Goal: Information Seeking & Learning: Learn about a topic

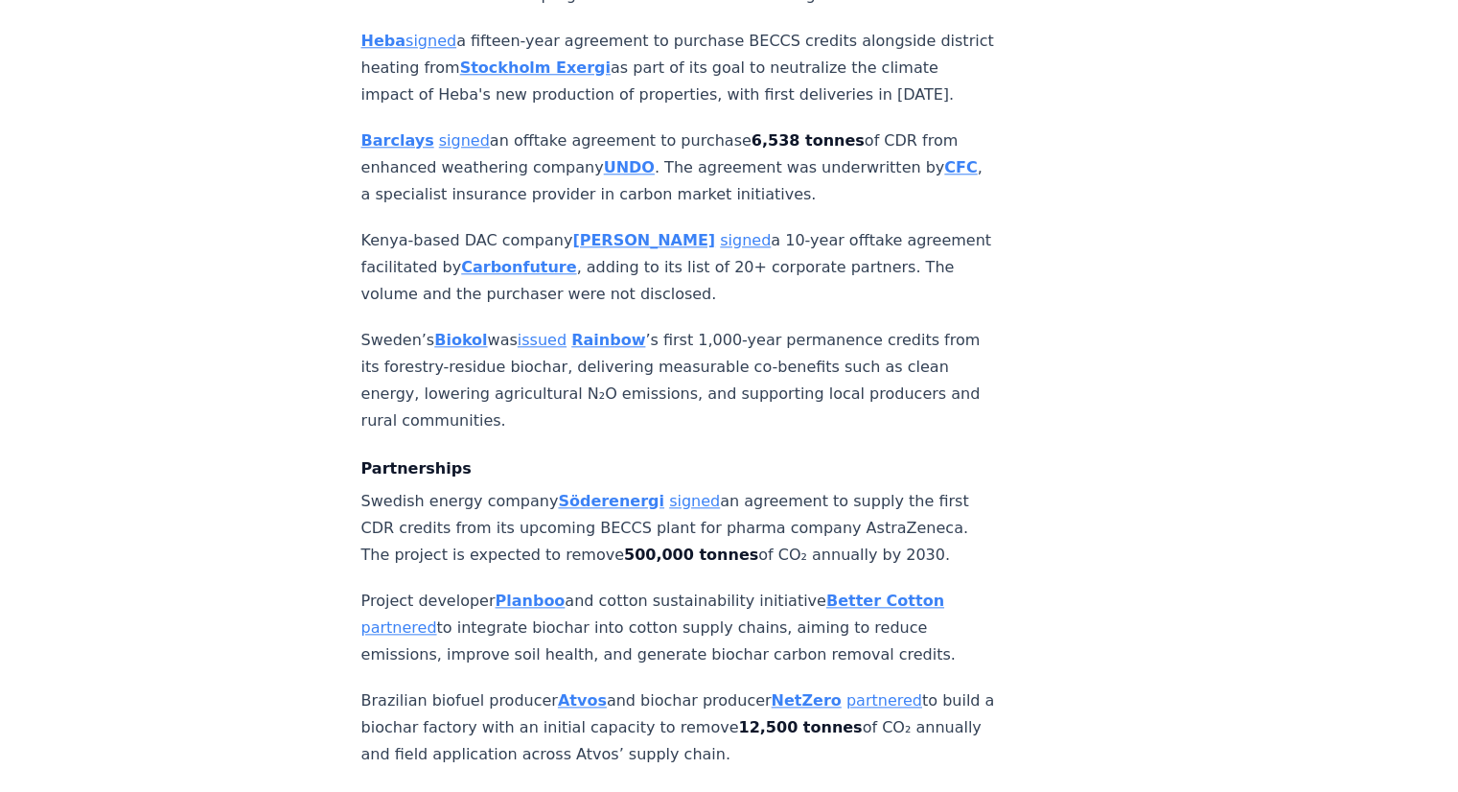
scroll to position [2109, 0]
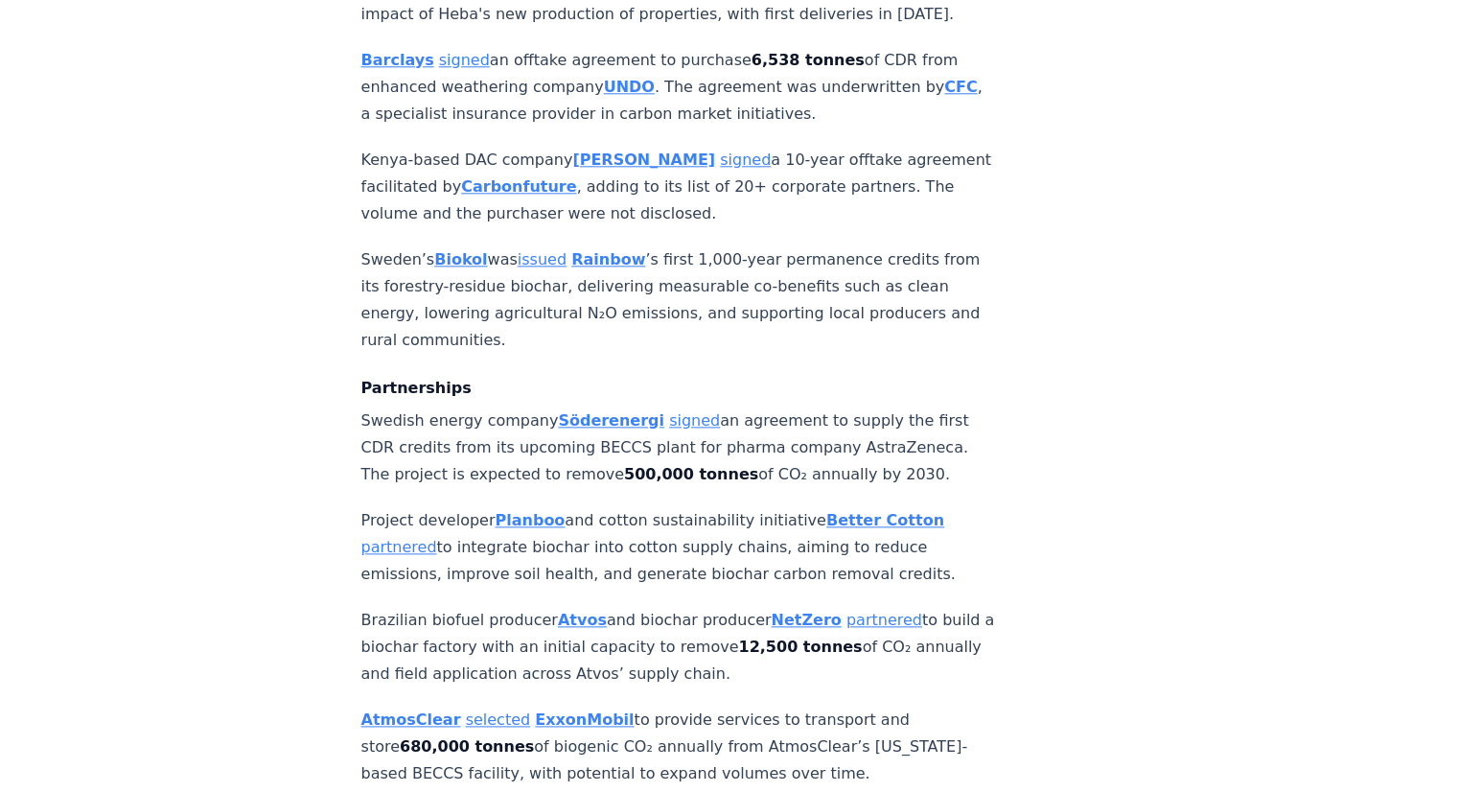
drag, startPoint x: 359, startPoint y: 360, endPoint x: 907, endPoint y: 412, distance: 549.7
copy p "Swedish energy company [PERSON_NAME] signed an agreement to supply the first CD…"
drag, startPoint x: 337, startPoint y: 452, endPoint x: 951, endPoint y: 507, distance: 615.8
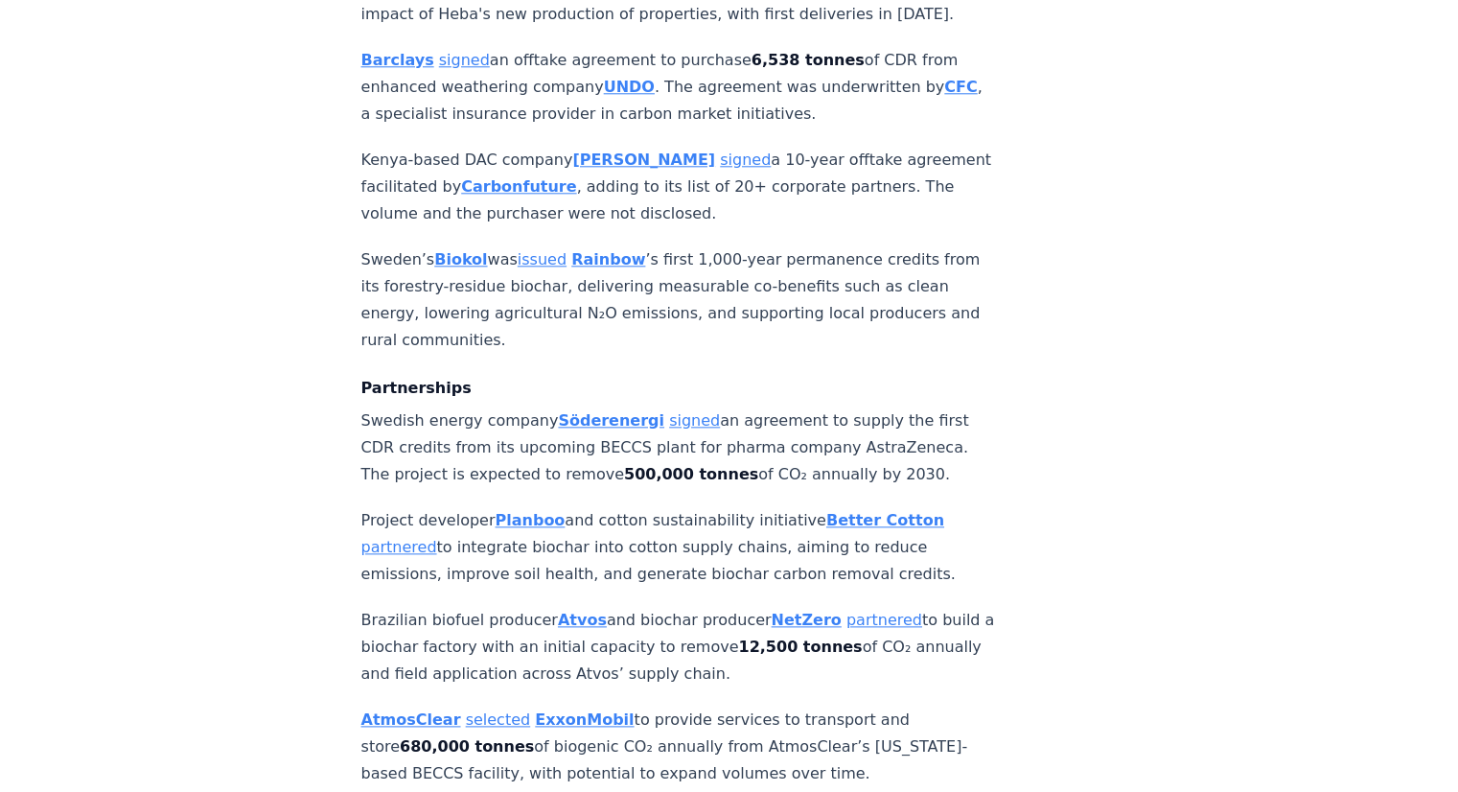
copy p "Project developer Planboo and cotton sustainability initiative Better Cotton pa…"
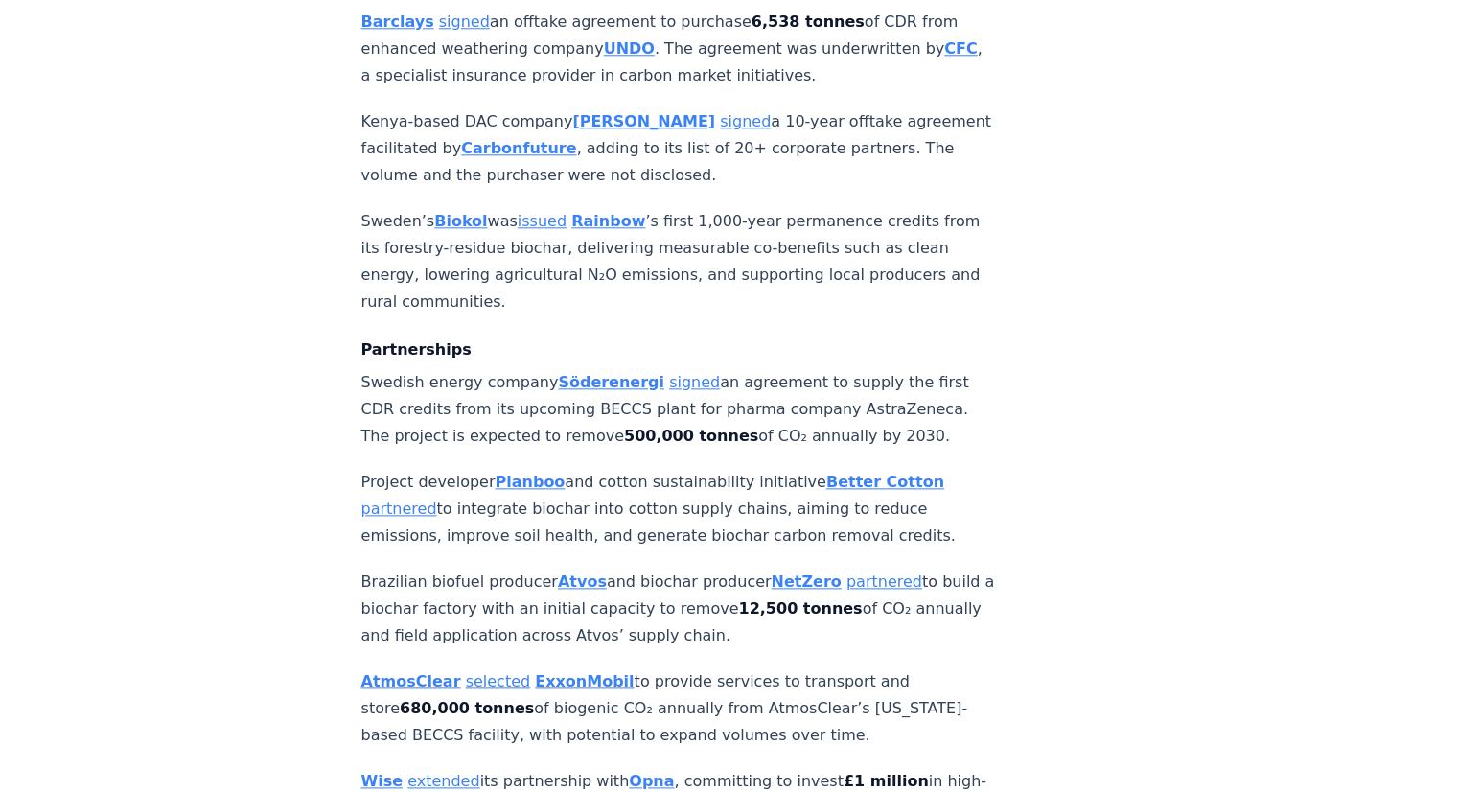
scroll to position [2204, 0]
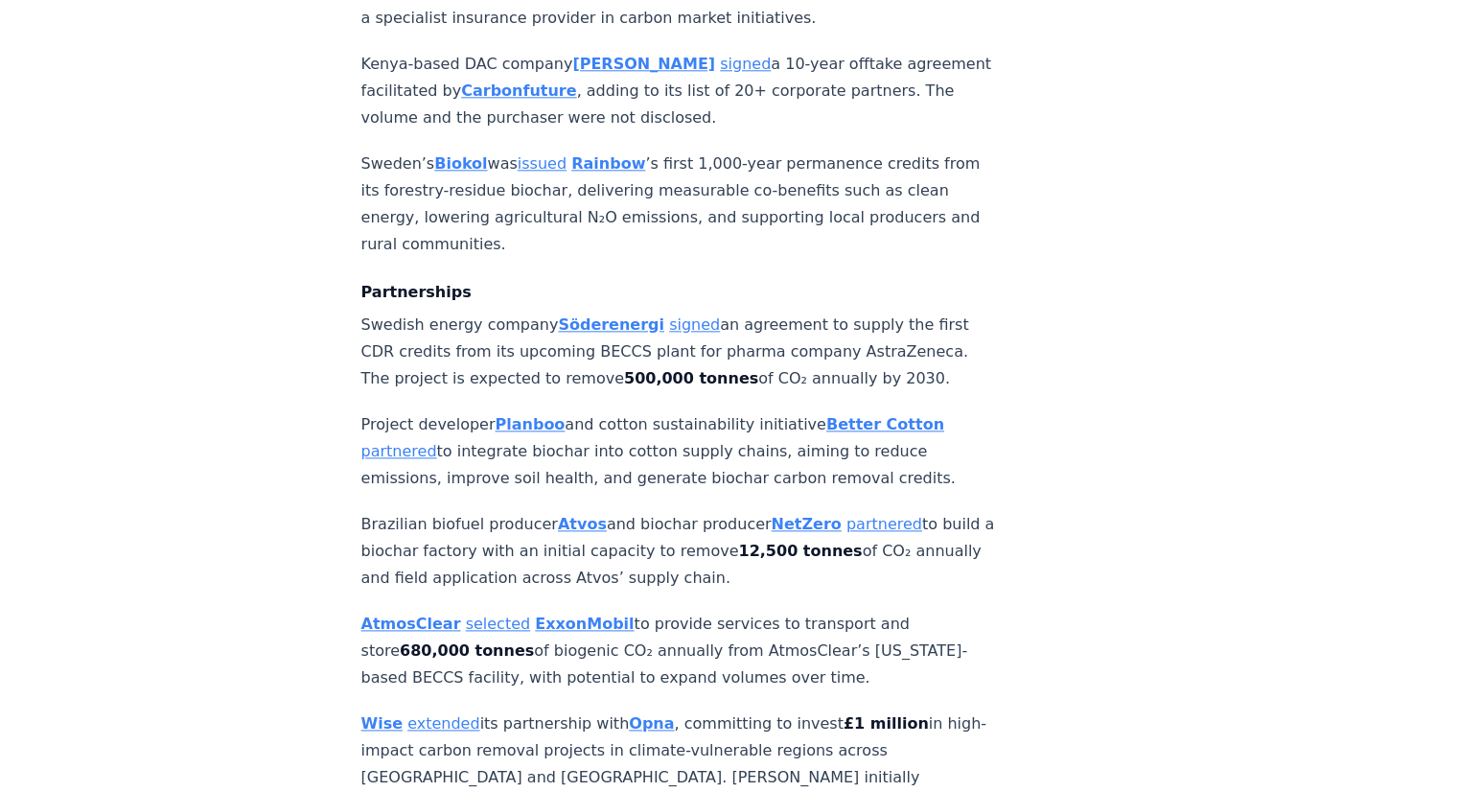
drag, startPoint x: 355, startPoint y: 467, endPoint x: 761, endPoint y: 507, distance: 408.4
copy p "Brazilian biofuel producer Atvos and biochar producer [PERSON_NAME] partnered t…"
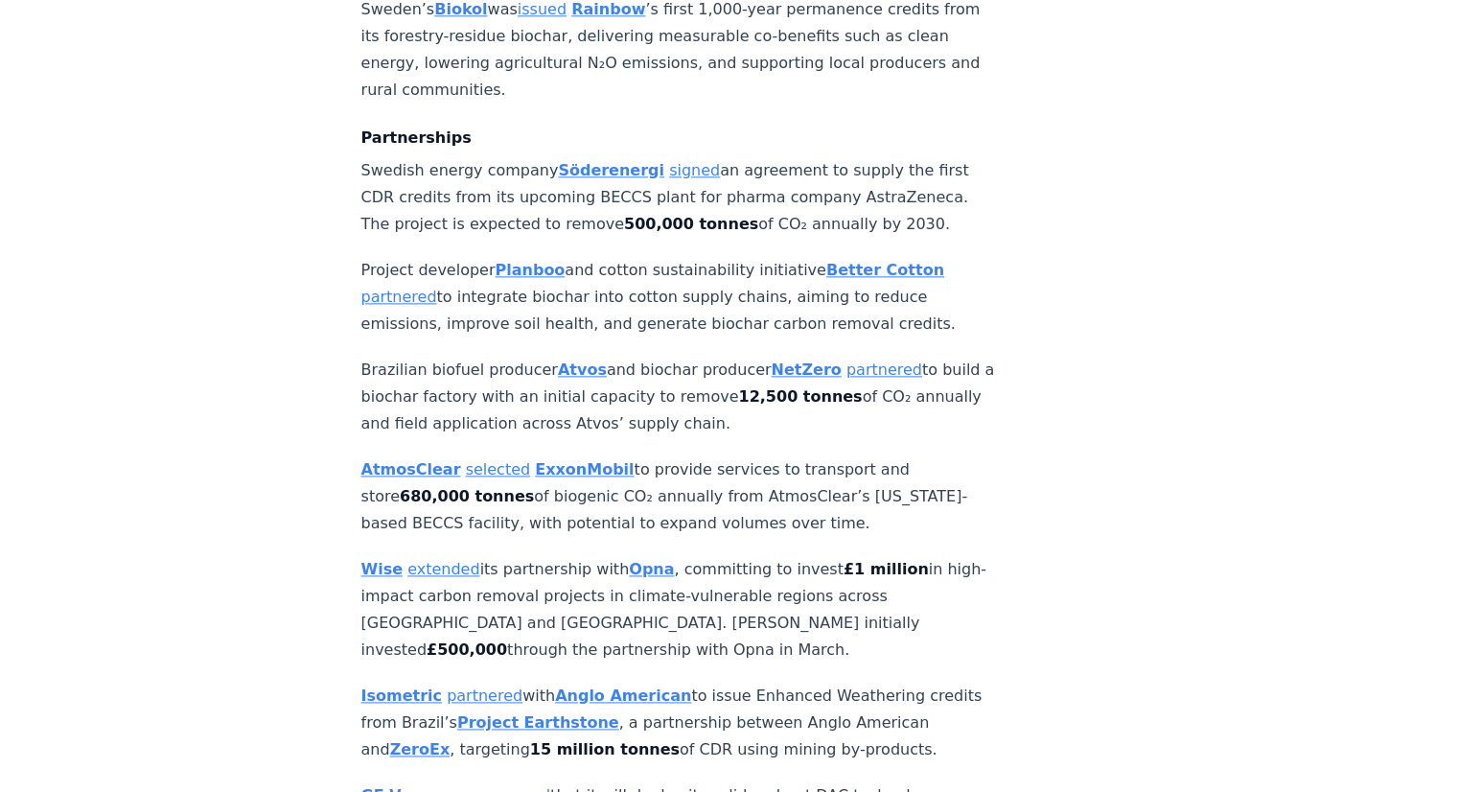
scroll to position [2396, 0]
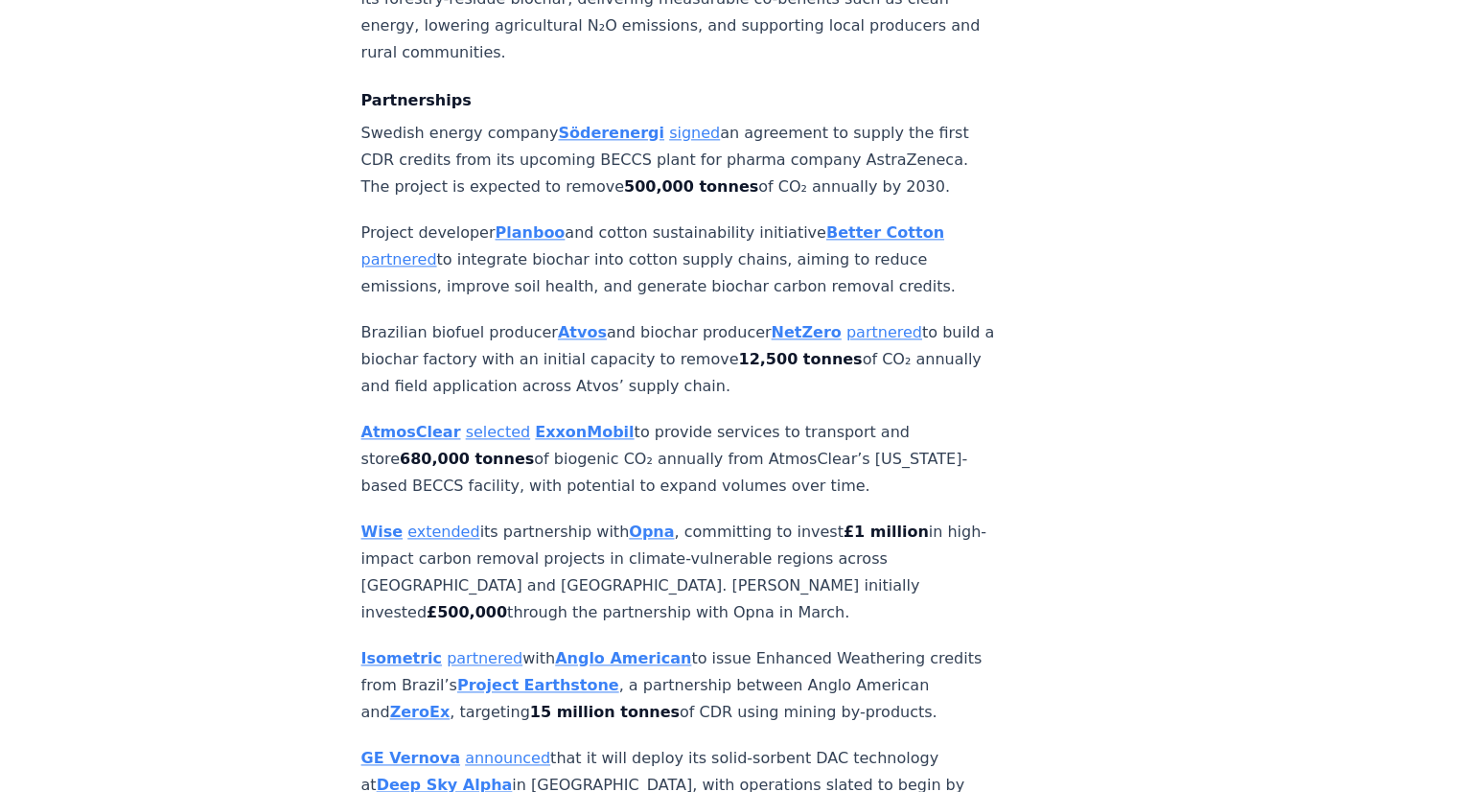
drag, startPoint x: 349, startPoint y: 480, endPoint x: 611, endPoint y: 549, distance: 271.5
copy p "Wise extended its partnership with Opna , committing to invest £1 million in hi…"
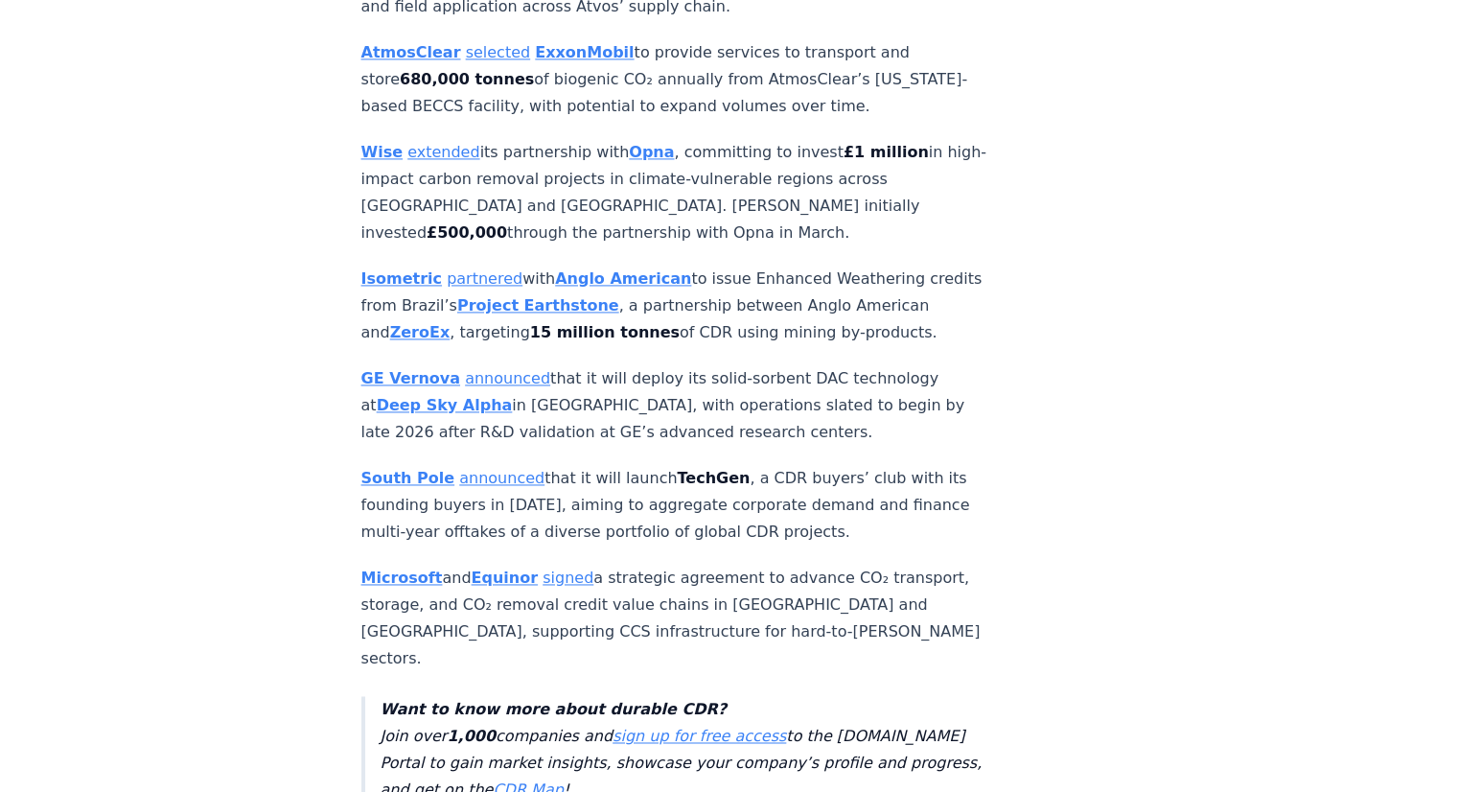
scroll to position [2780, 0]
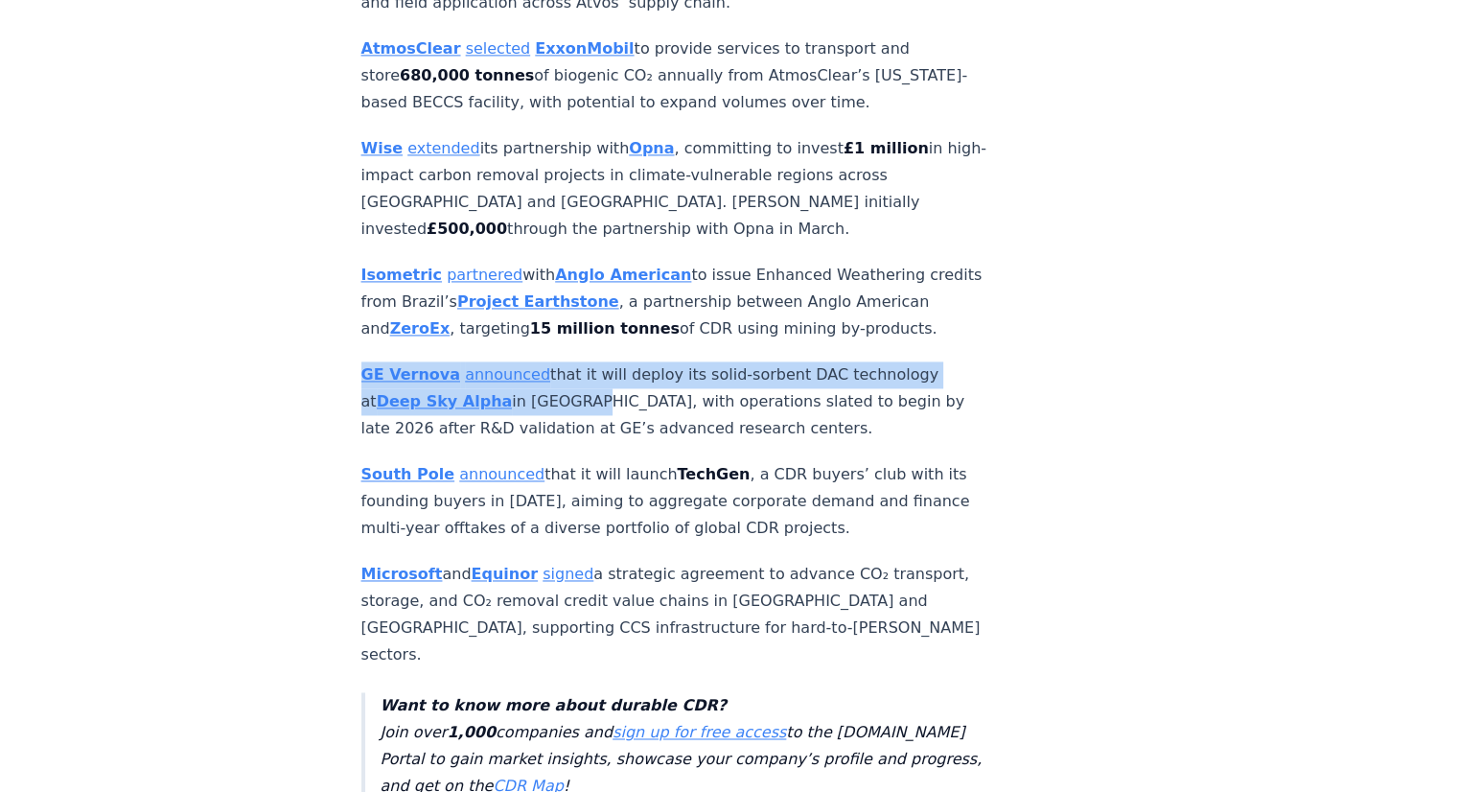
drag, startPoint x: 347, startPoint y: 339, endPoint x: 554, endPoint y: 374, distance: 209.9
copy p "GE Vernova announced that it will deploy its solid-sorbent DAC technology at De…"
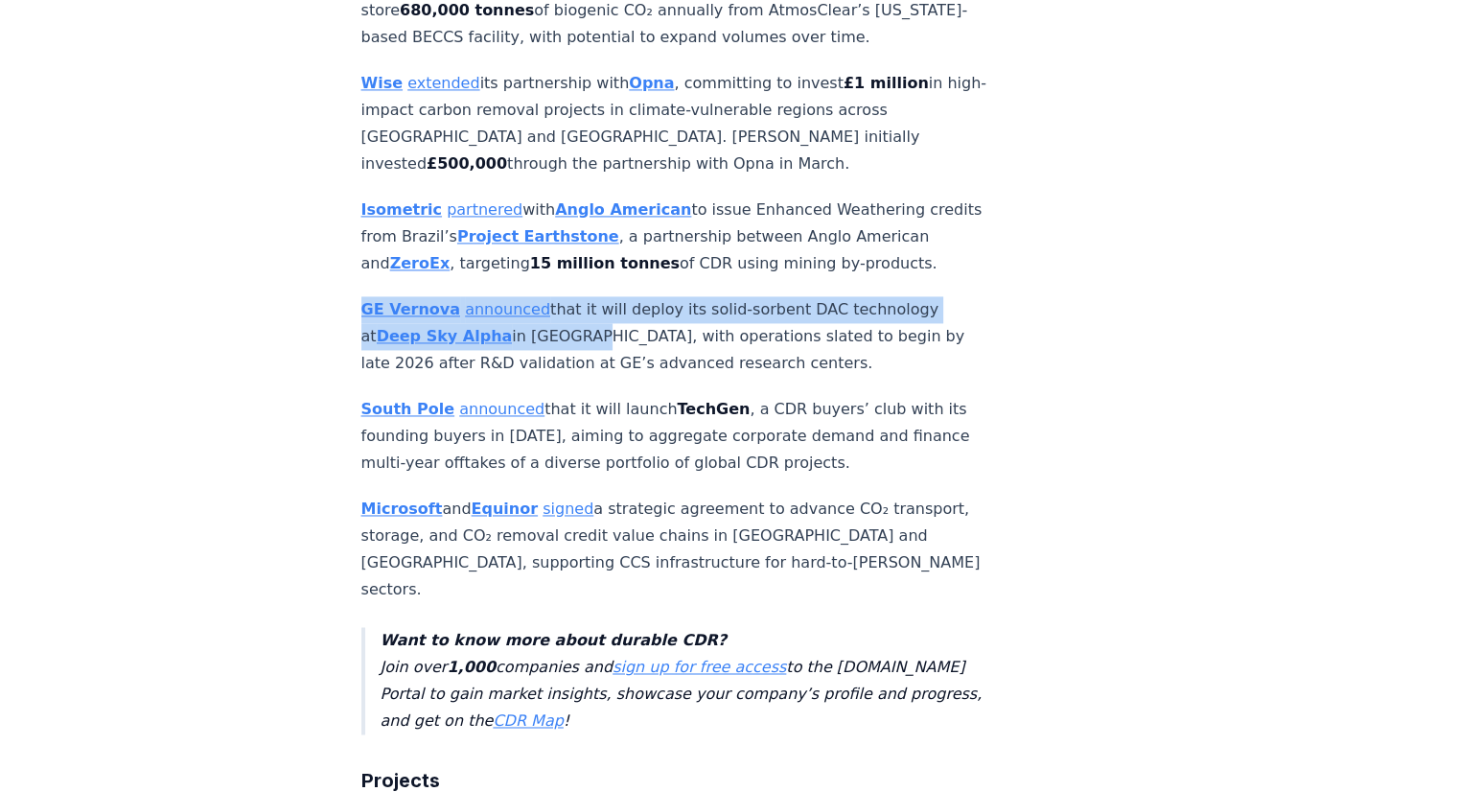
scroll to position [2875, 0]
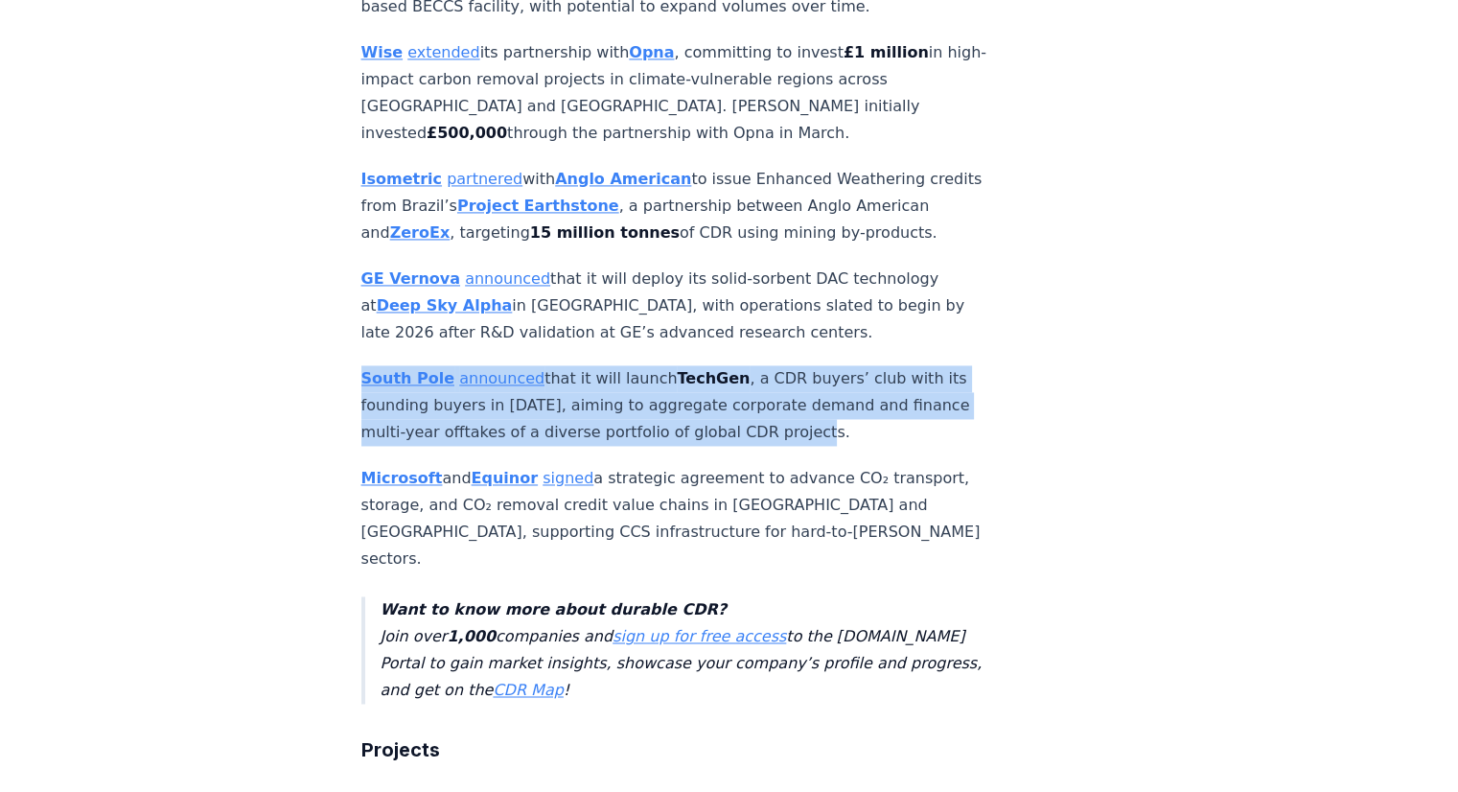
drag, startPoint x: 338, startPoint y: 335, endPoint x: 827, endPoint y: 408, distance: 494.4
copy p "South Pole announced that it will launch TechGen , a CDR buyers’ club with its …"
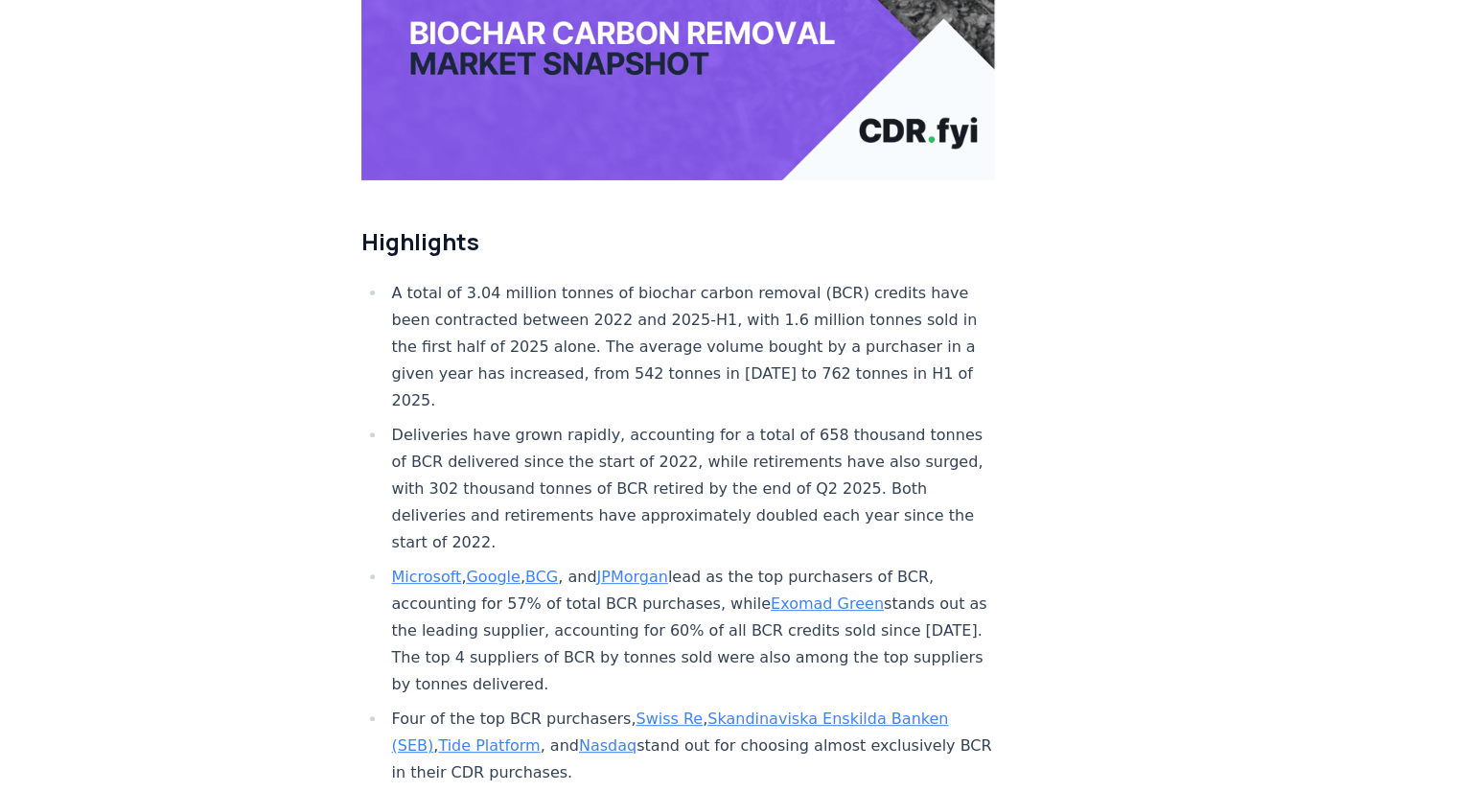
scroll to position [575, 0]
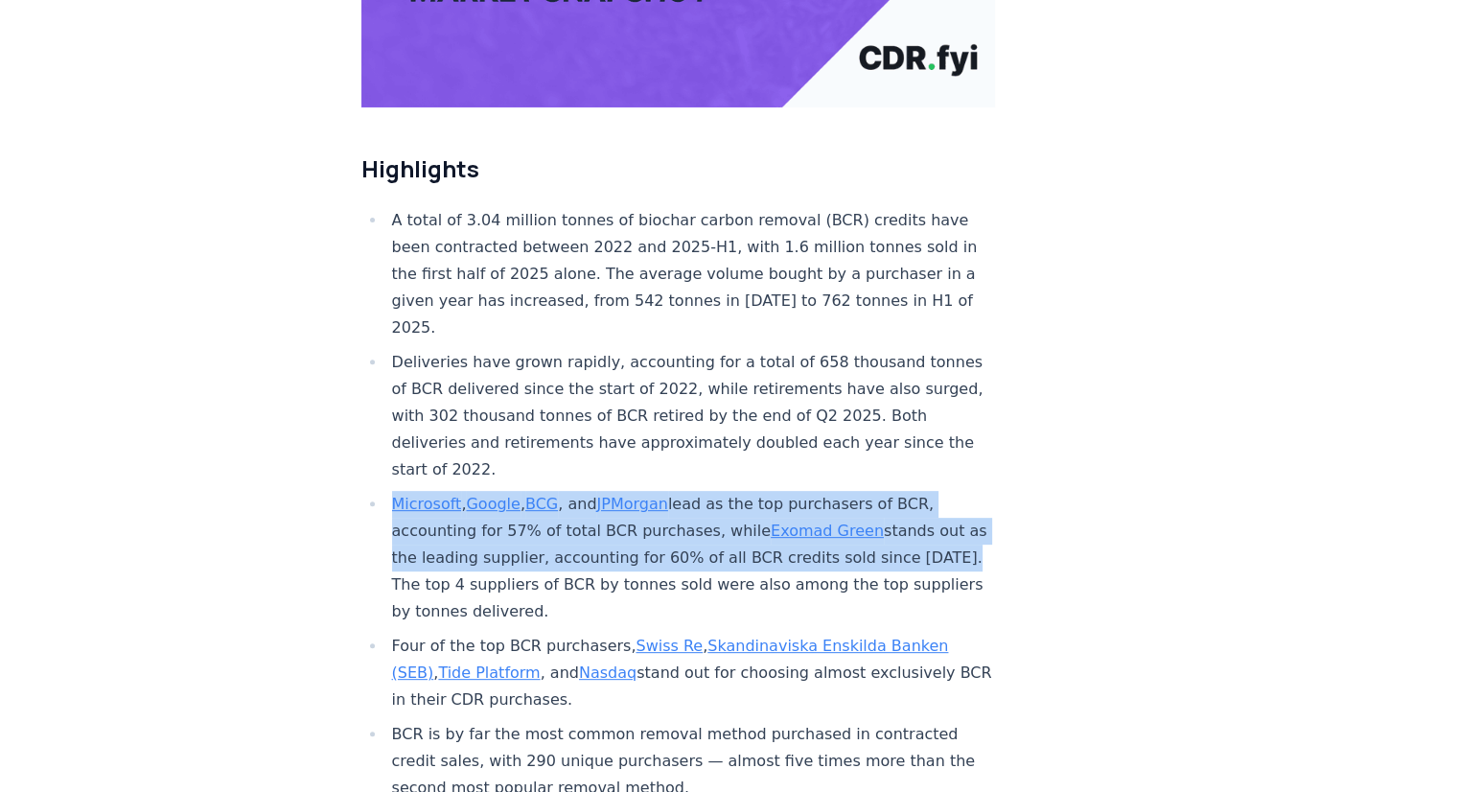
drag, startPoint x: 388, startPoint y: 443, endPoint x: 472, endPoint y: 521, distance: 114.6
click at [472, 521] on ul "A total of 3.04 million tonnes of biochar carbon removal (BCR) credits have bee…" at bounding box center [678, 548] width 635 height 682
copy li "Microsoft , Google , BCG , and JPMorgan lead as the top purchasers of BCR, acco…"
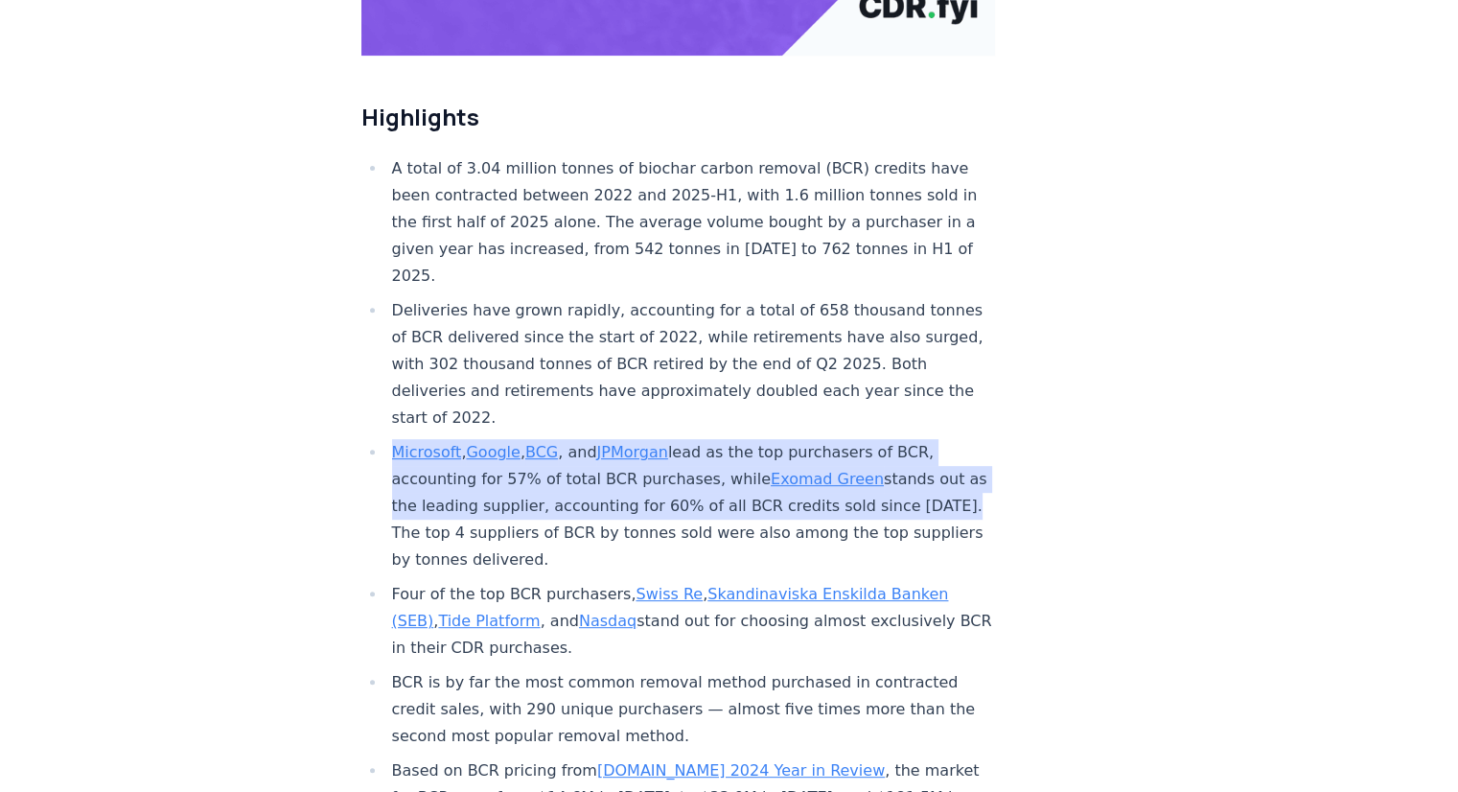
scroll to position [671, 0]
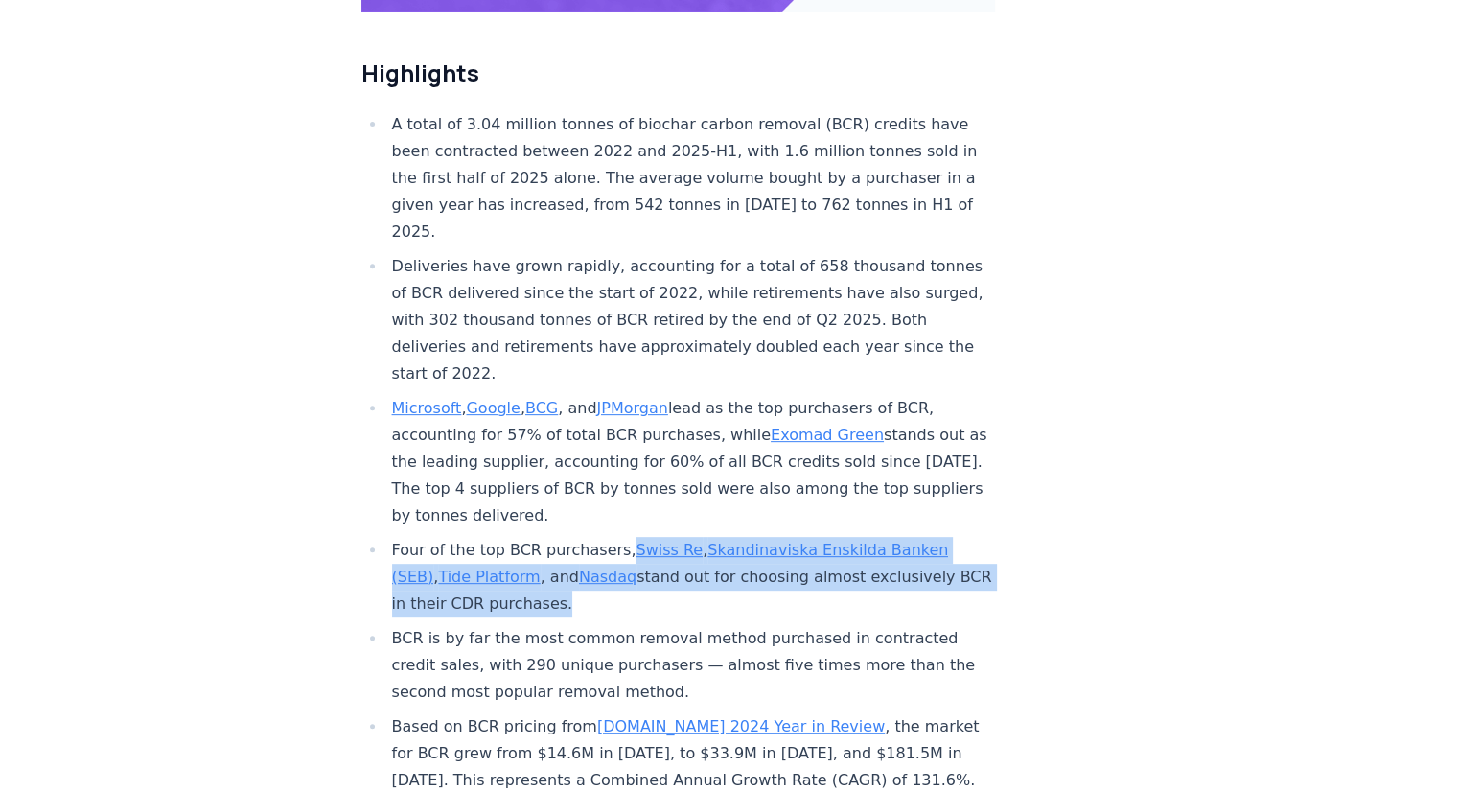
drag, startPoint x: 615, startPoint y: 486, endPoint x: 656, endPoint y: 539, distance: 66.3
click at [656, 539] on li "Four of the top BCR purchasers, Swiss Re , Skandinaviska Enskilda Banken (SEB) …" at bounding box center [691, 577] width 610 height 81
copy li "Swiss Re , Skandinaviska Enskilda Banken (SEB) , Tide Platform , and Nasdaq sta…"
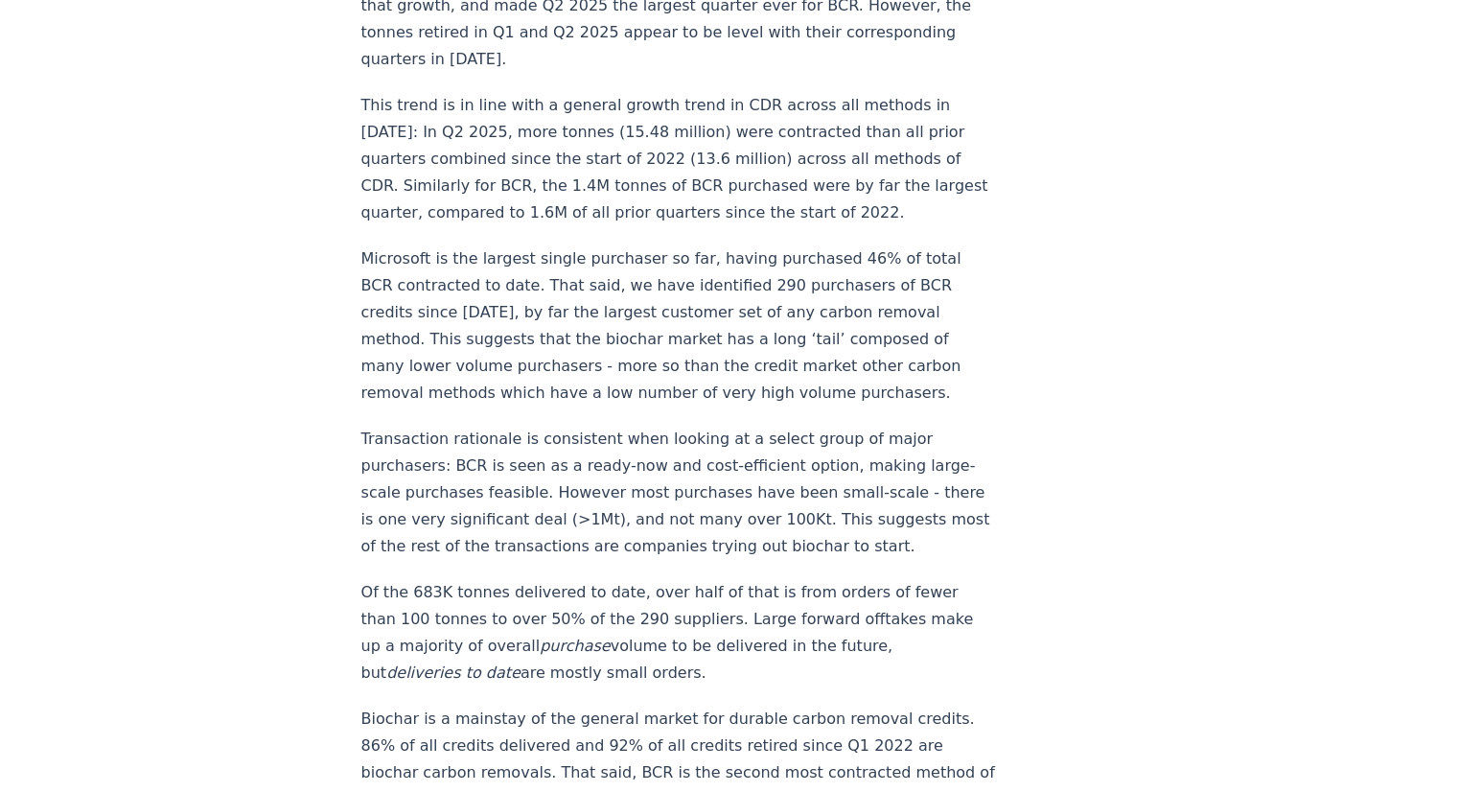
scroll to position [2109, 0]
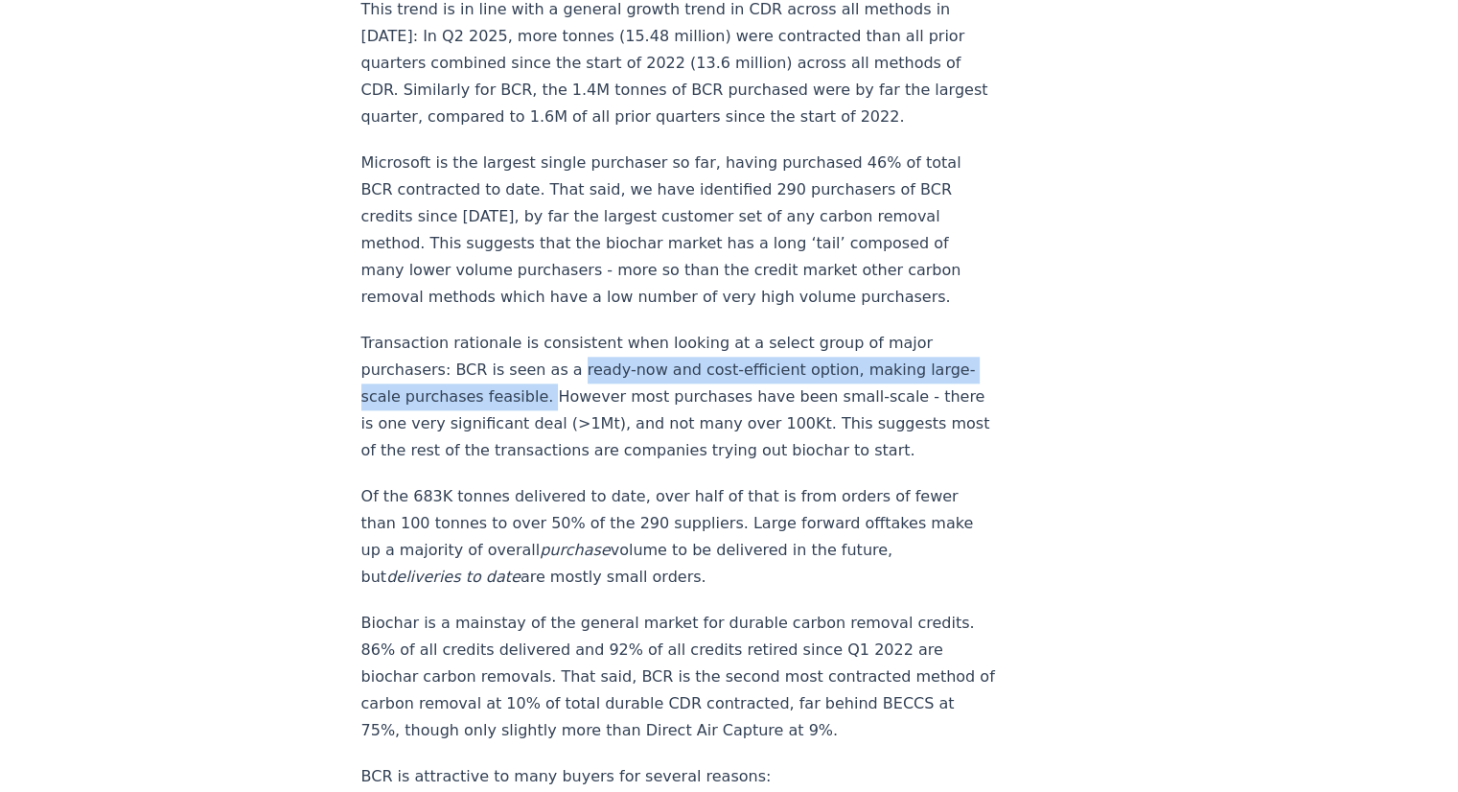
drag, startPoint x: 583, startPoint y: 311, endPoint x: 573, endPoint y: 333, distance: 24.0
click at [573, 333] on p "Transaction rationale is consistent when looking at a select group of major pur…" at bounding box center [678, 397] width 635 height 134
copy p "ready-now and cost-efficient option, making large-scale purchases feasible."
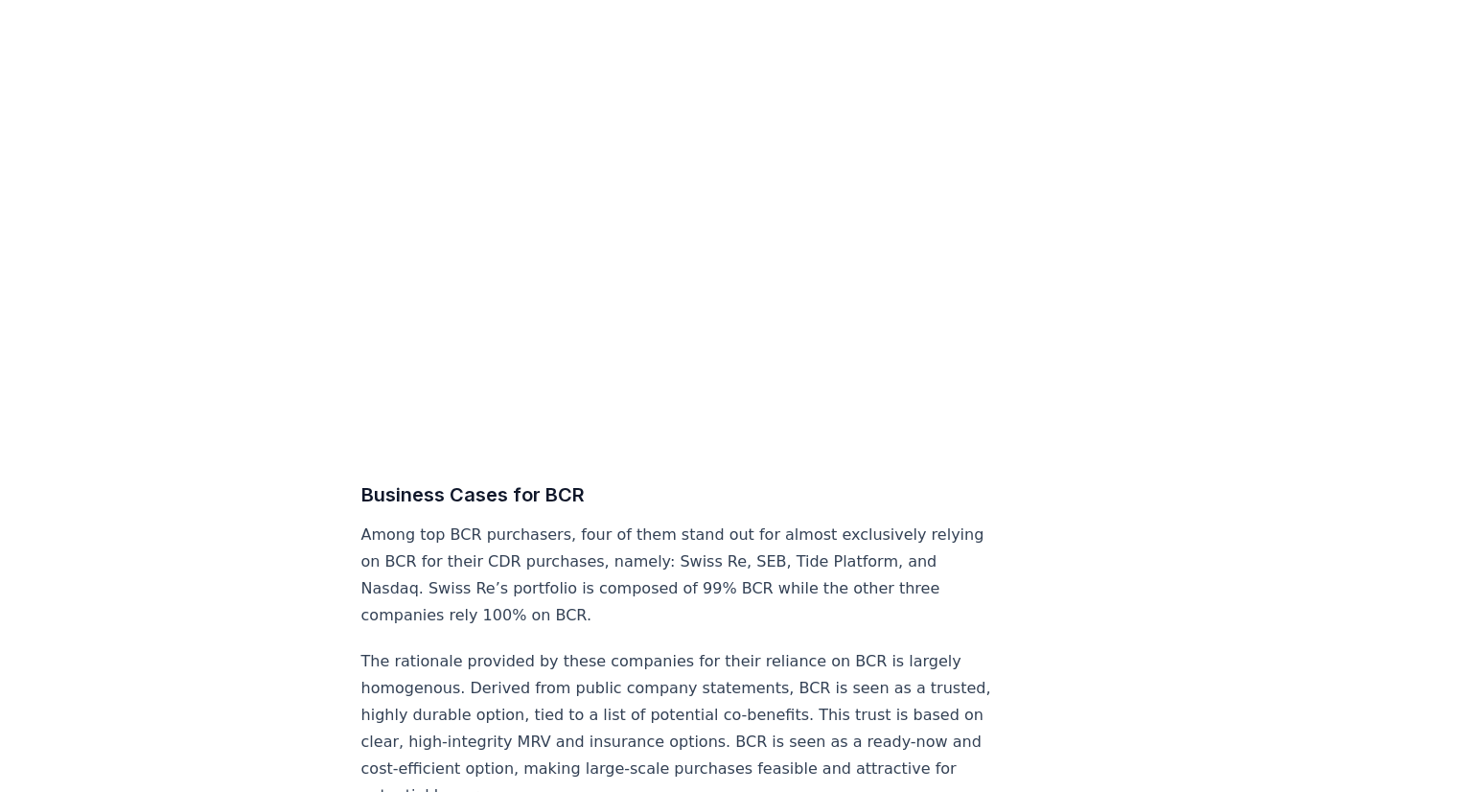
scroll to position [6709, 0]
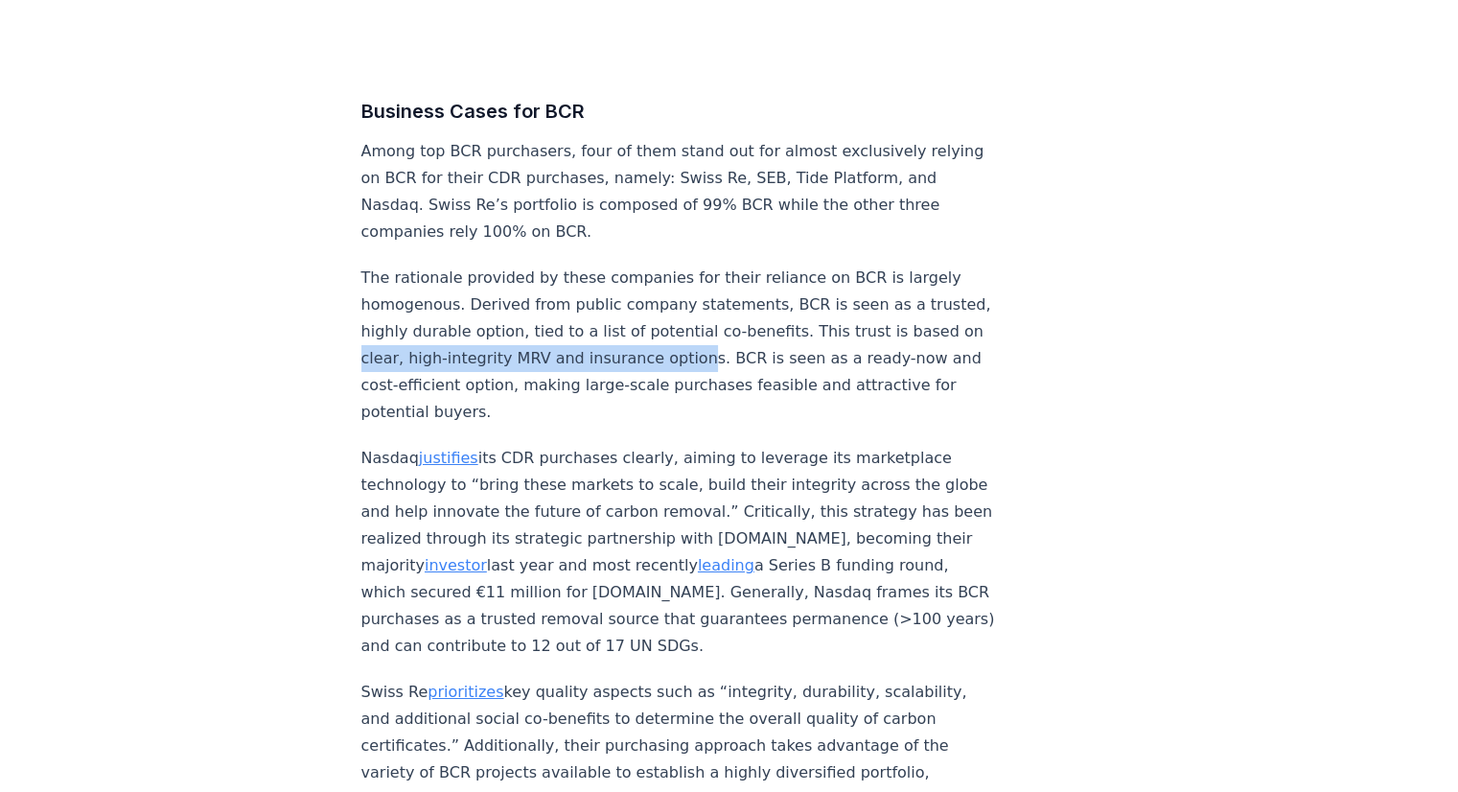
drag, startPoint x: 429, startPoint y: 350, endPoint x: 757, endPoint y: 350, distance: 327.8
click at [757, 350] on p "The rationale provided by these companies for their reliance on BCR is largely …" at bounding box center [678, 345] width 635 height 161
copy p "clear, high-integrity MRV and insurance option"
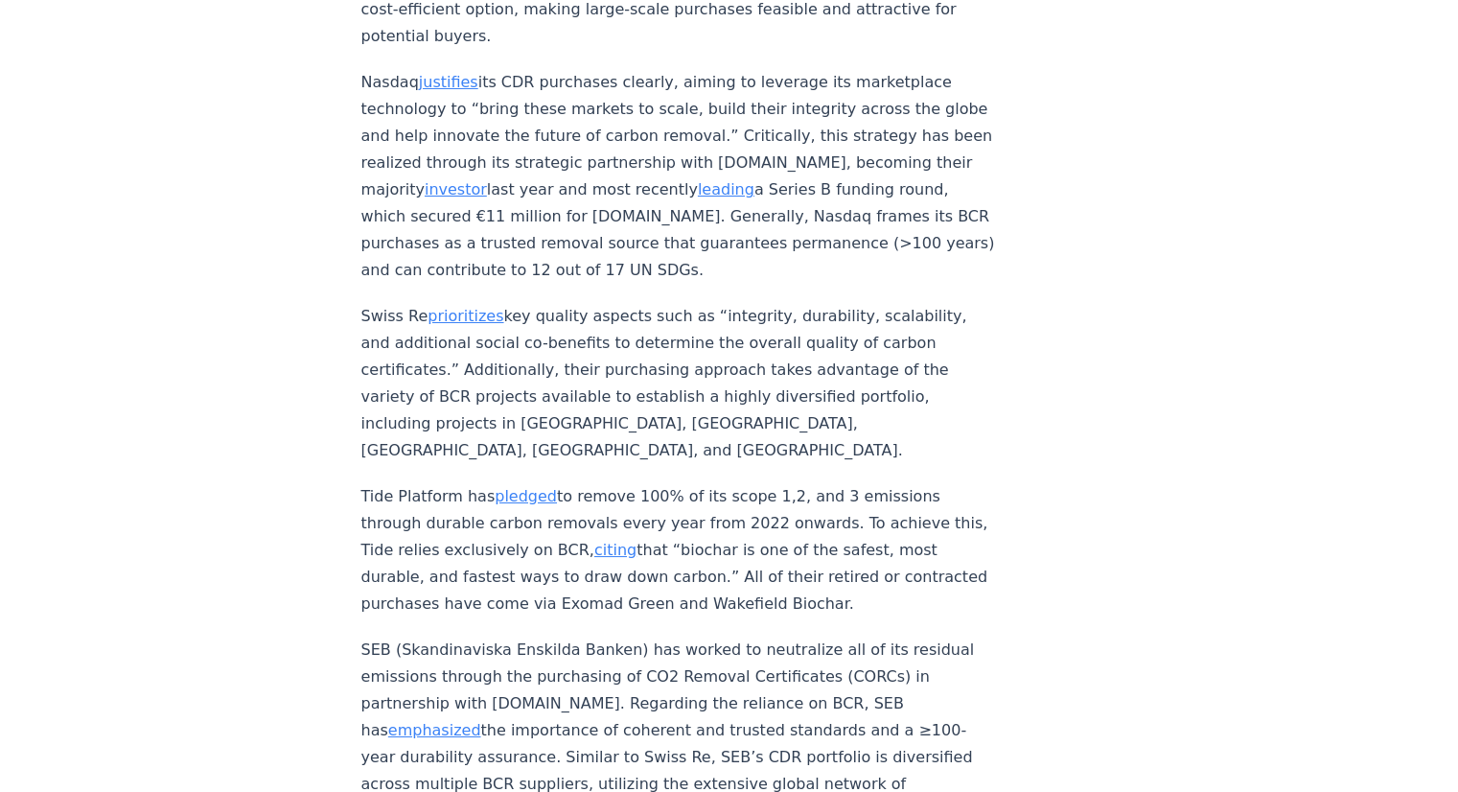
scroll to position [7188, 0]
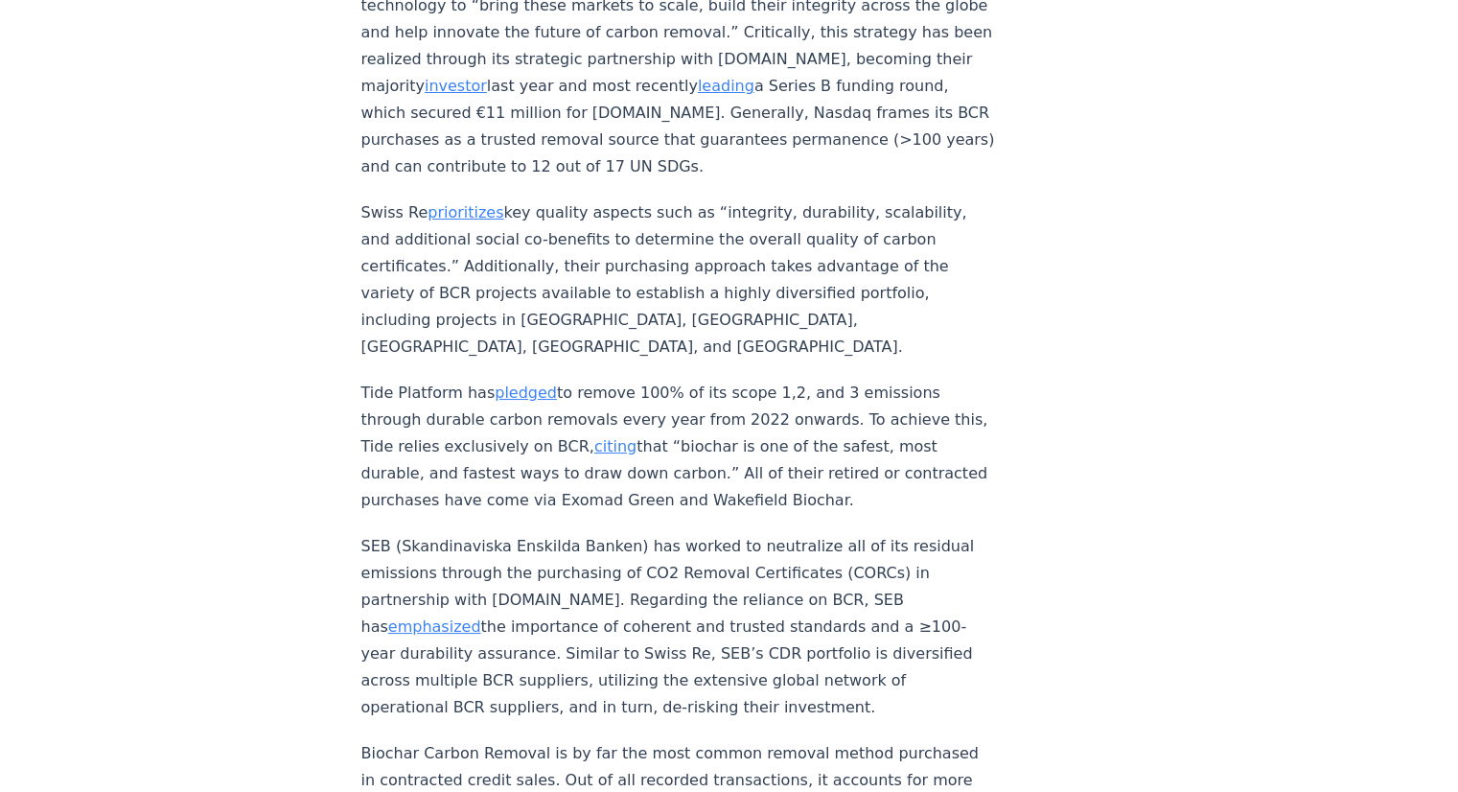
drag, startPoint x: 361, startPoint y: 359, endPoint x: 898, endPoint y: 466, distance: 547.2
click at [898, 466] on p "Tide Platform has pledged to remove 100% of its scope 1,2, and 3 emissions thro…" at bounding box center [678, 447] width 635 height 134
copy p "Tide Platform has pledged to remove 100% of its scope 1,2, and 3 emissions thro…"
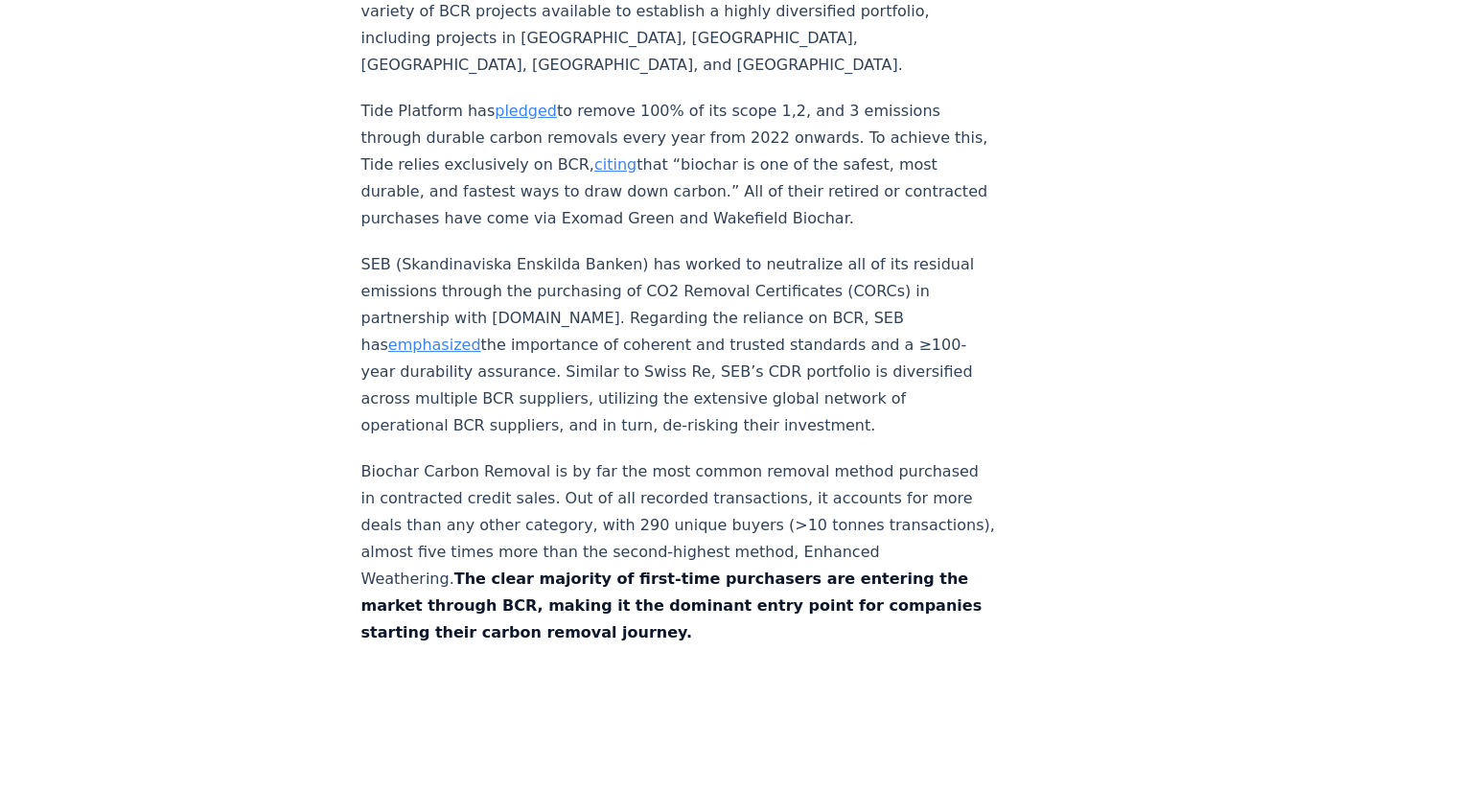
scroll to position [7572, 0]
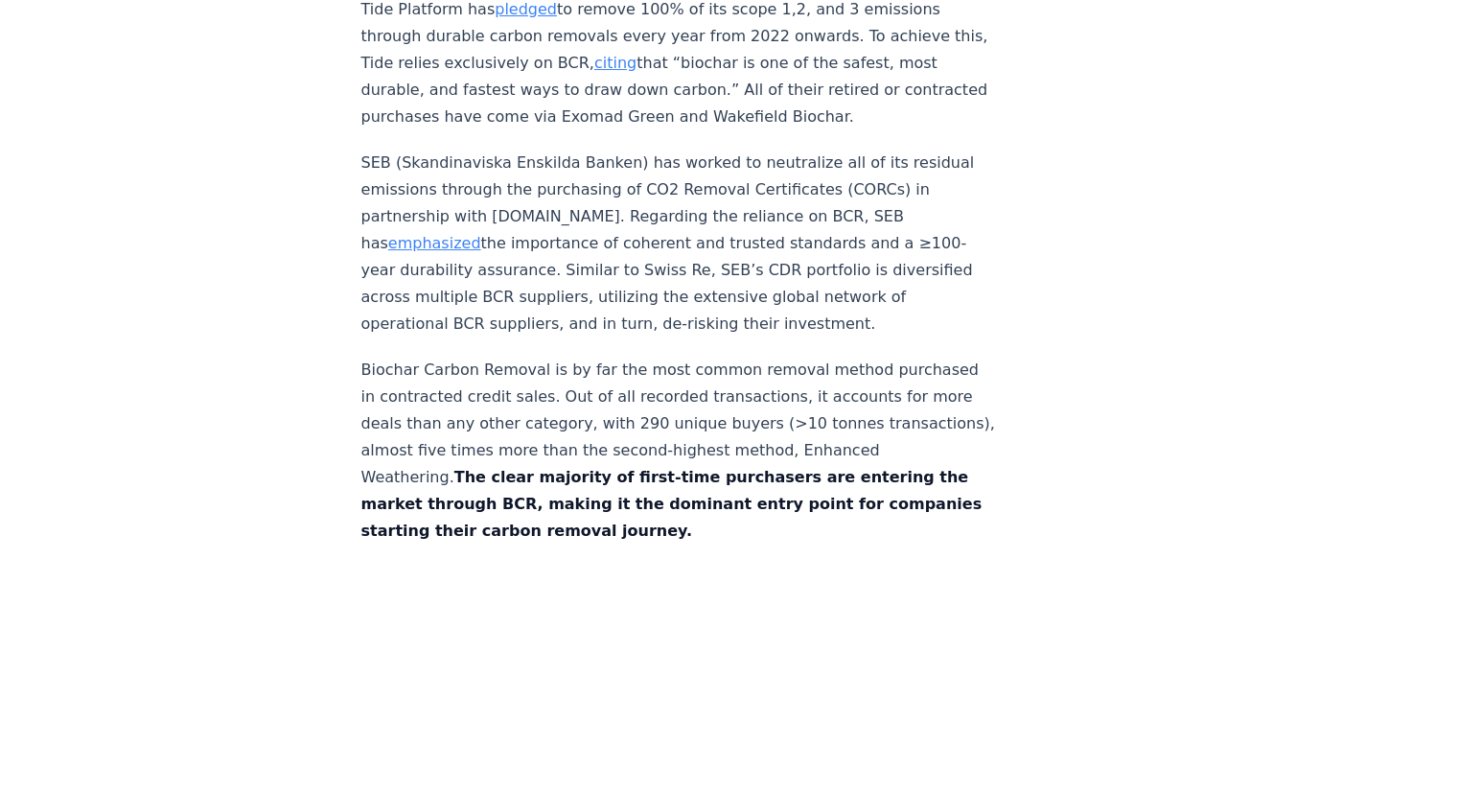
drag, startPoint x: 621, startPoint y: 368, endPoint x: 519, endPoint y: 440, distance: 125.2
click at [519, 440] on p "Biochar Carbon Removal is by far the most common removal method purchased in co…" at bounding box center [678, 451] width 635 height 188
copy p "Out of all recorded transactions, it accounts for more deals than any other cat…"
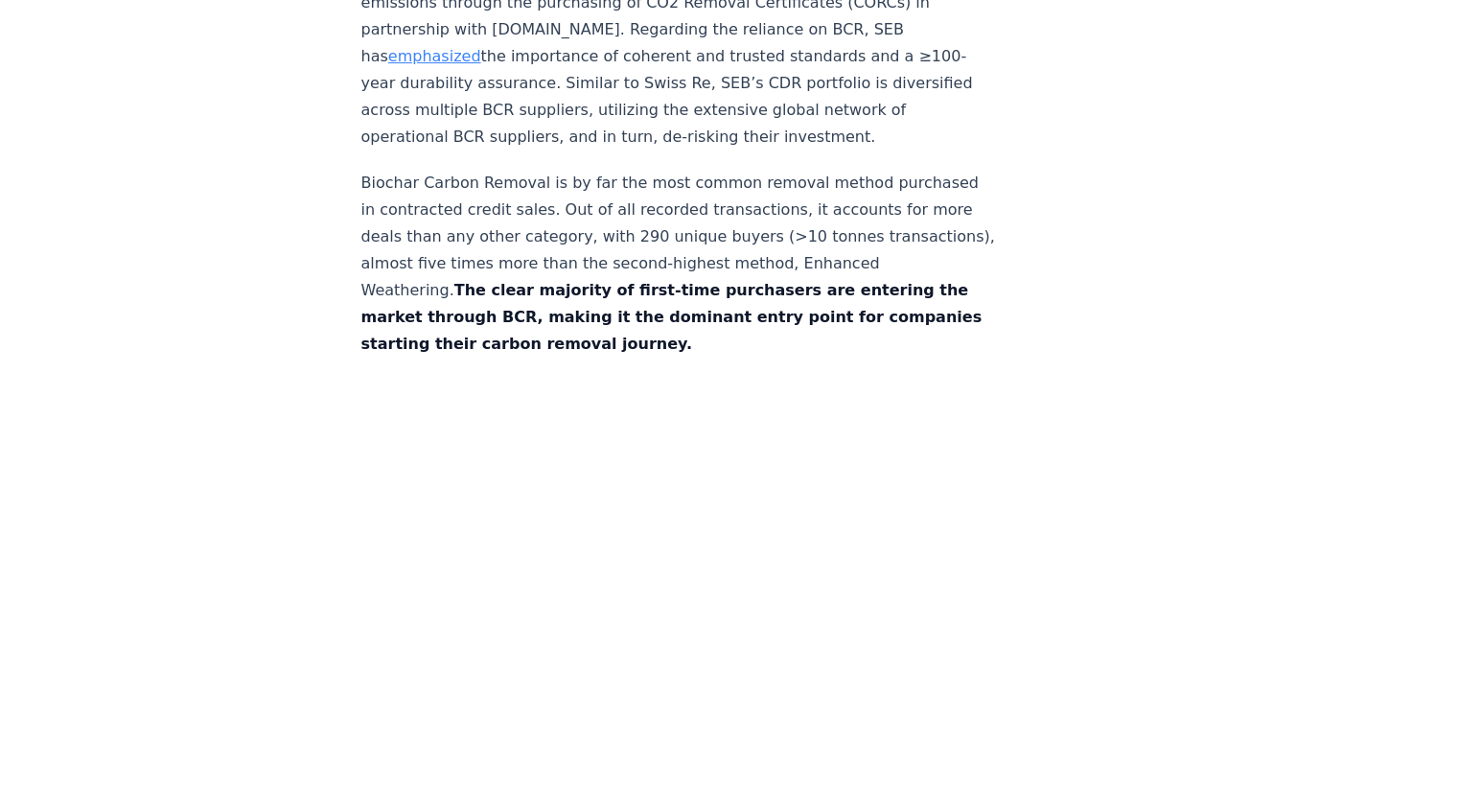
scroll to position [7764, 0]
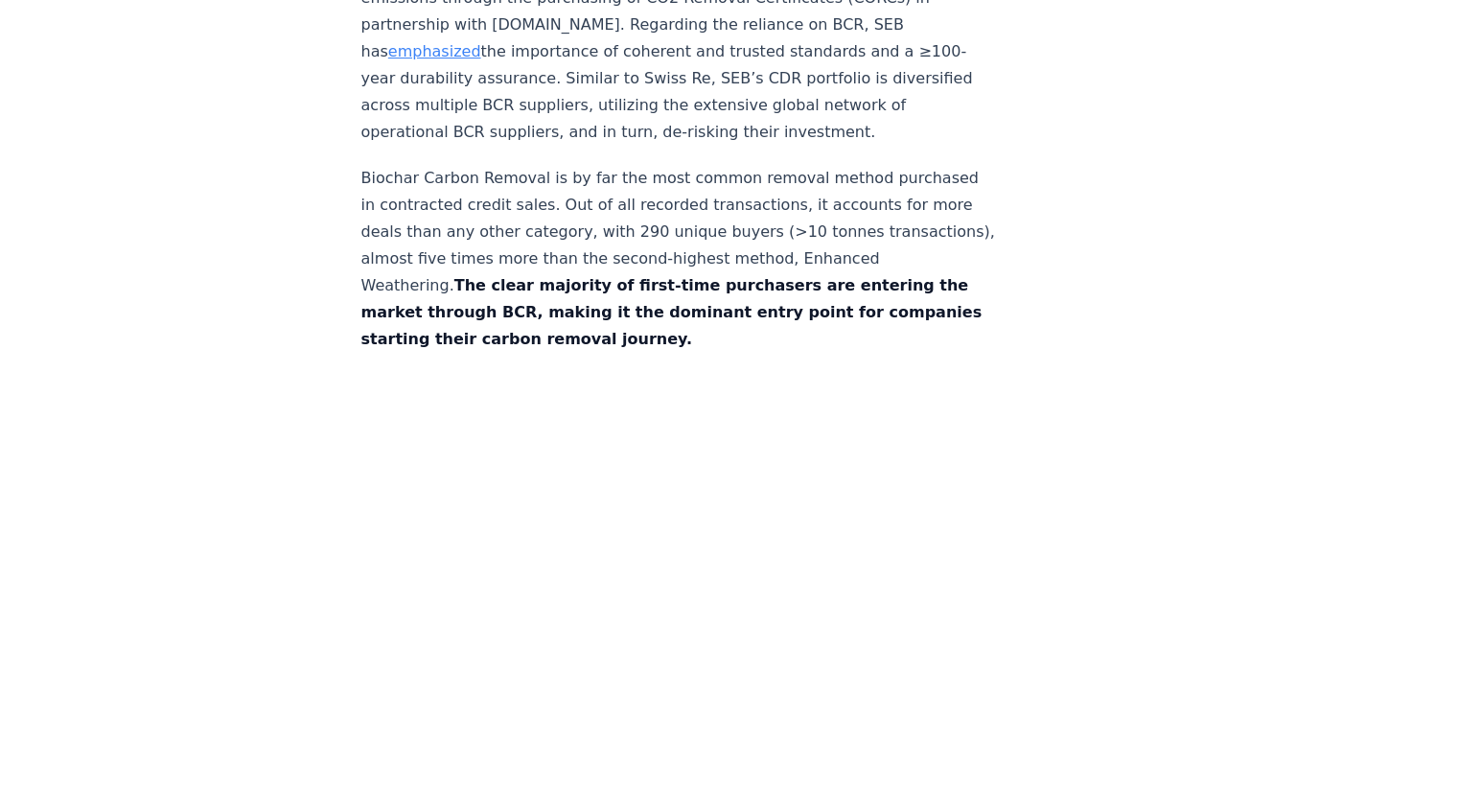
click at [590, 211] on p "Biochar Carbon Removal is by far the most common removal method purchased in co…" at bounding box center [678, 259] width 635 height 188
click at [616, 178] on p "Biochar Carbon Removal is by far the most common removal method purchased in co…" at bounding box center [678, 259] width 635 height 188
click at [622, 170] on p "Biochar Carbon Removal is by far the most common removal method purchased in co…" at bounding box center [678, 259] width 635 height 188
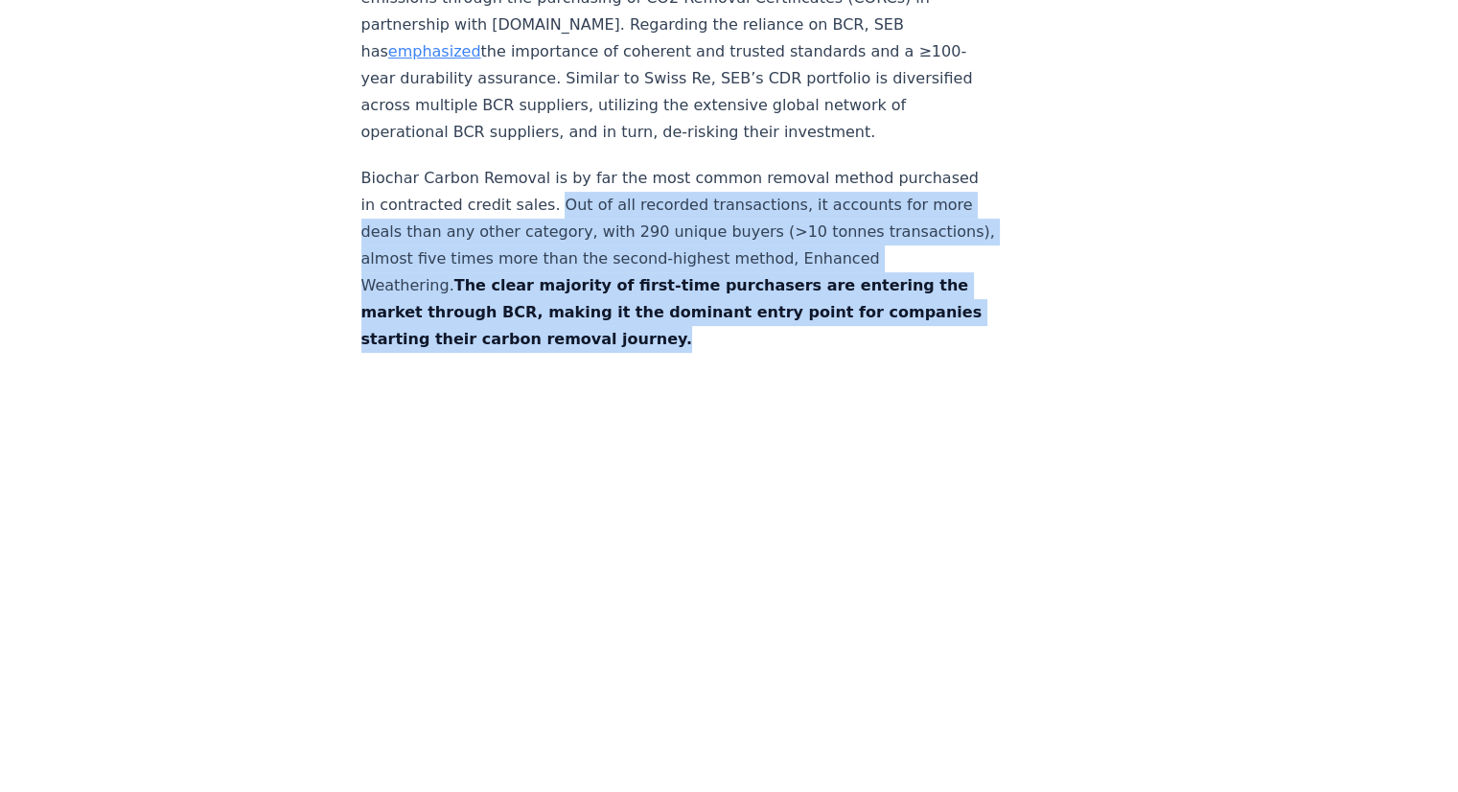
drag, startPoint x: 622, startPoint y: 173, endPoint x: 766, endPoint y: 303, distance: 193.4
click at [766, 303] on p "Biochar Carbon Removal is by far the most common removal method purchased in co…" at bounding box center [678, 259] width 635 height 188
copy p "Out of all recorded transactions, it accounts for more deals than any other cat…"
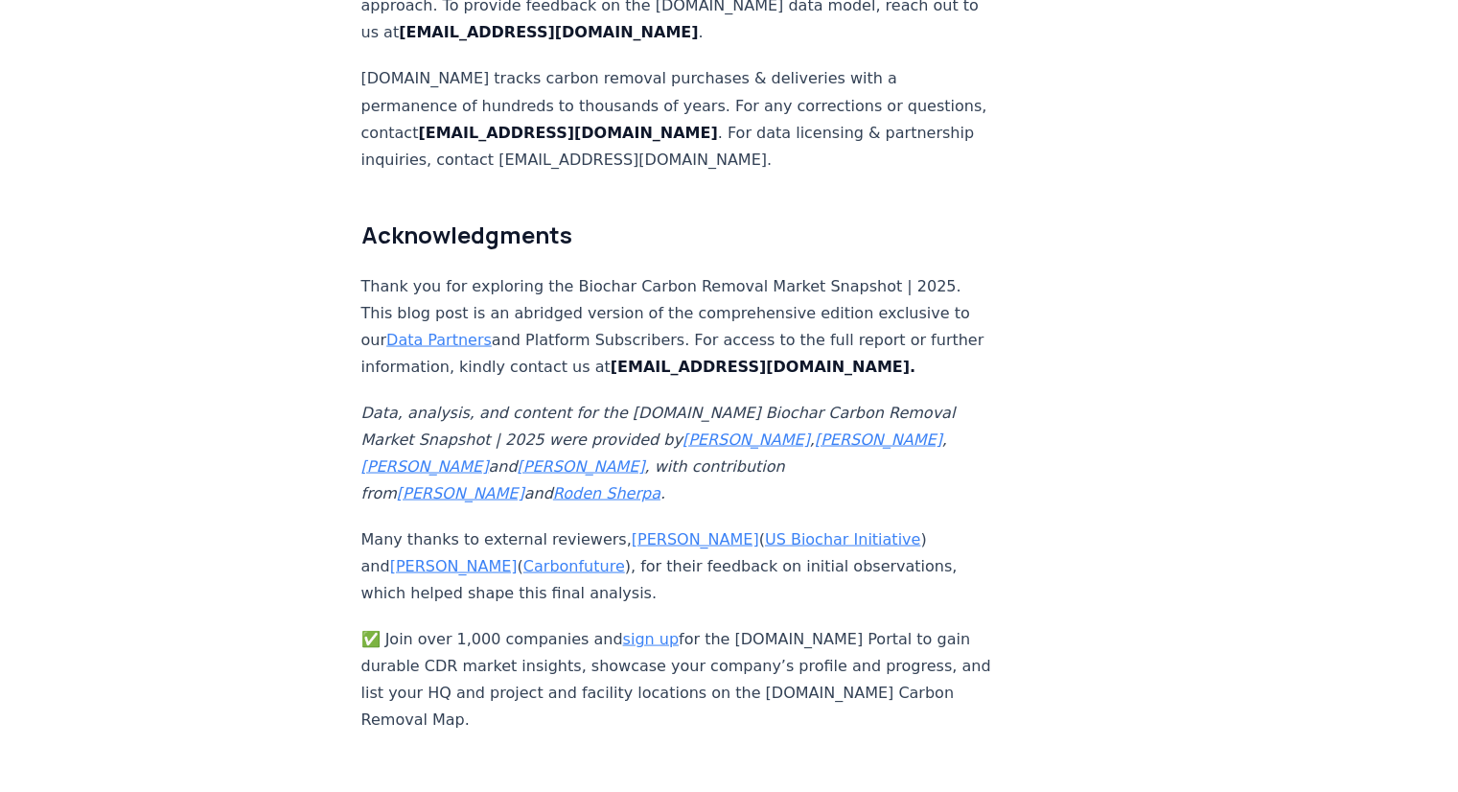
scroll to position [10831, 0]
